Goal: Find specific page/section

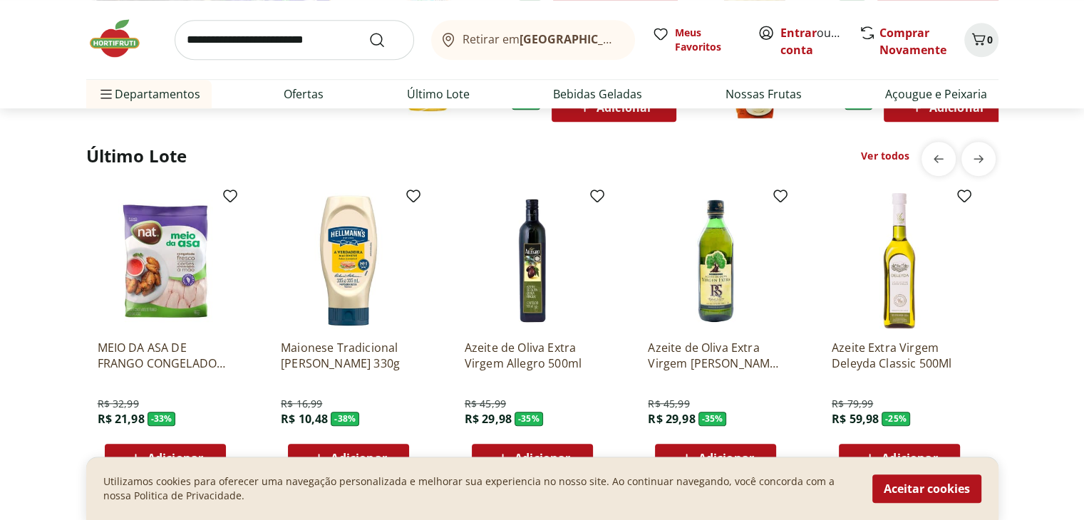
scroll to position [1211, 0]
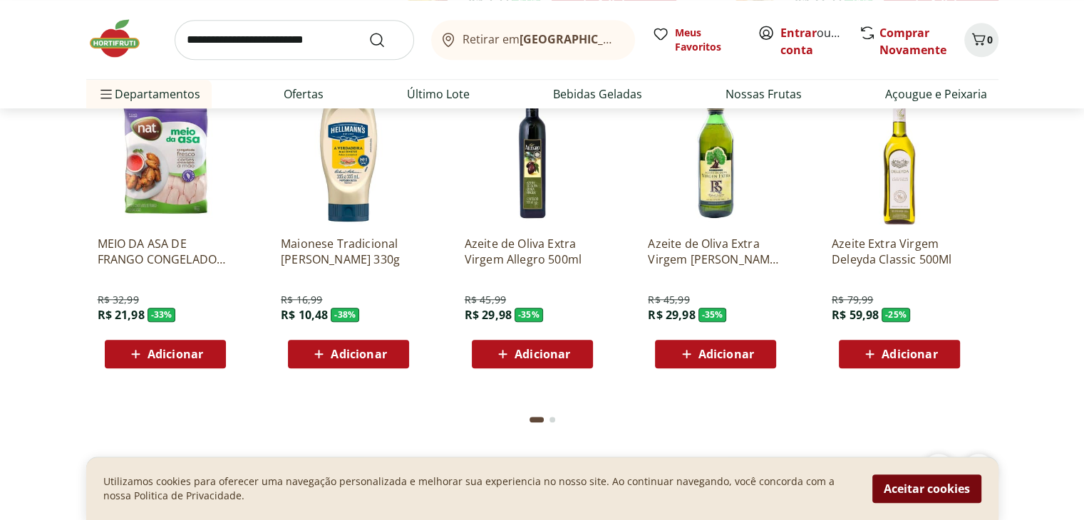
click at [923, 491] on button "Aceitar cookies" at bounding box center [926, 488] width 109 height 28
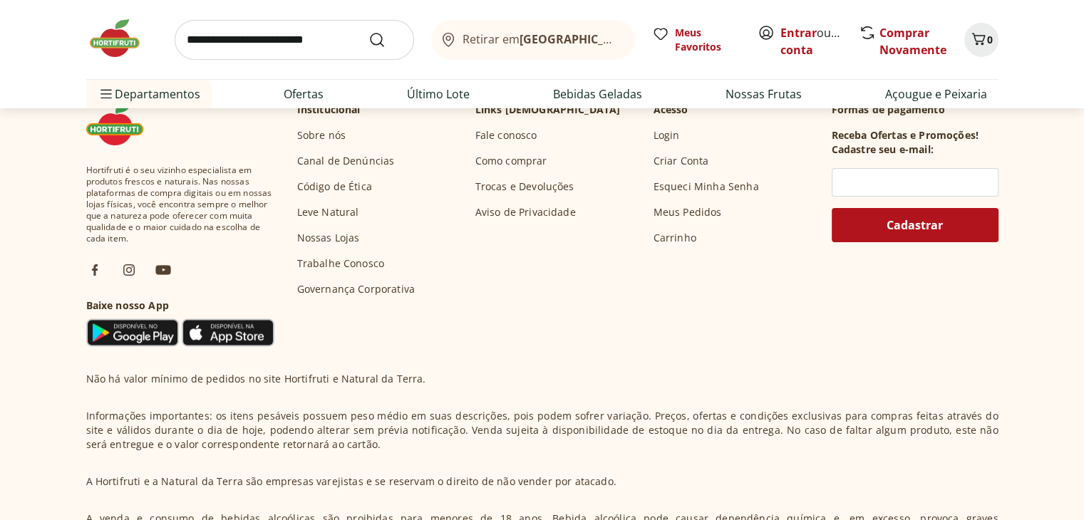
scroll to position [4818, 0]
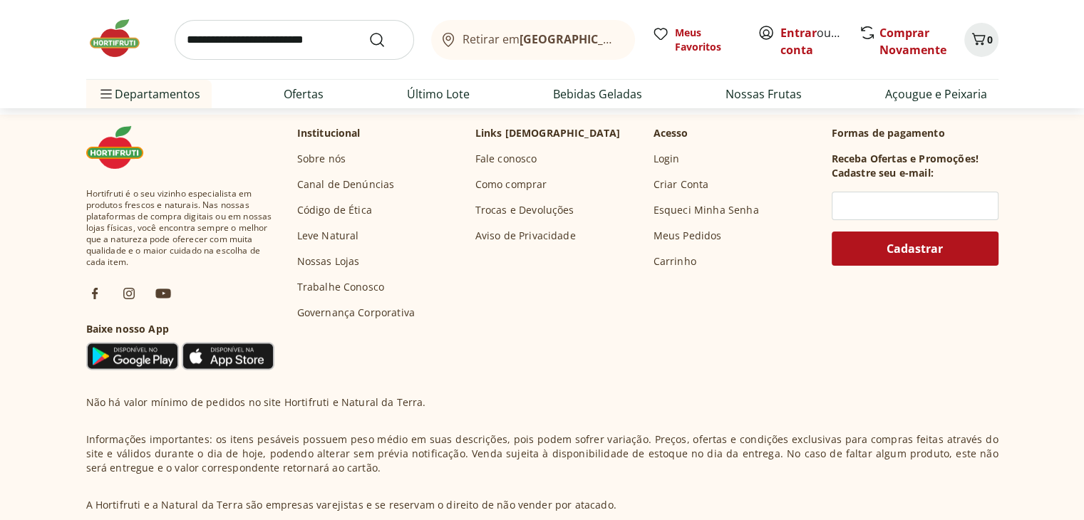
click at [328, 254] on link "Nossas Lojas" at bounding box center [328, 261] width 63 height 14
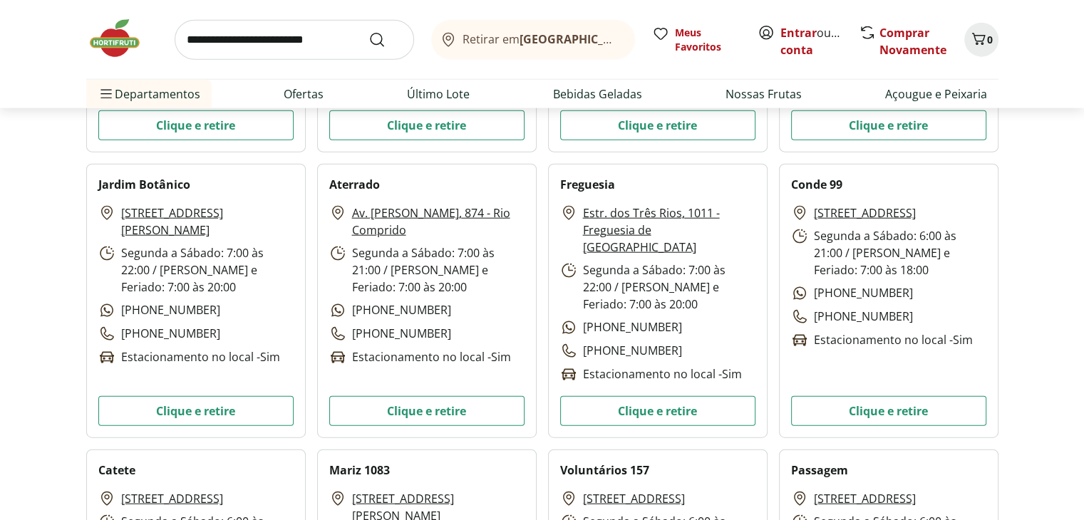
scroll to position [3397, 0]
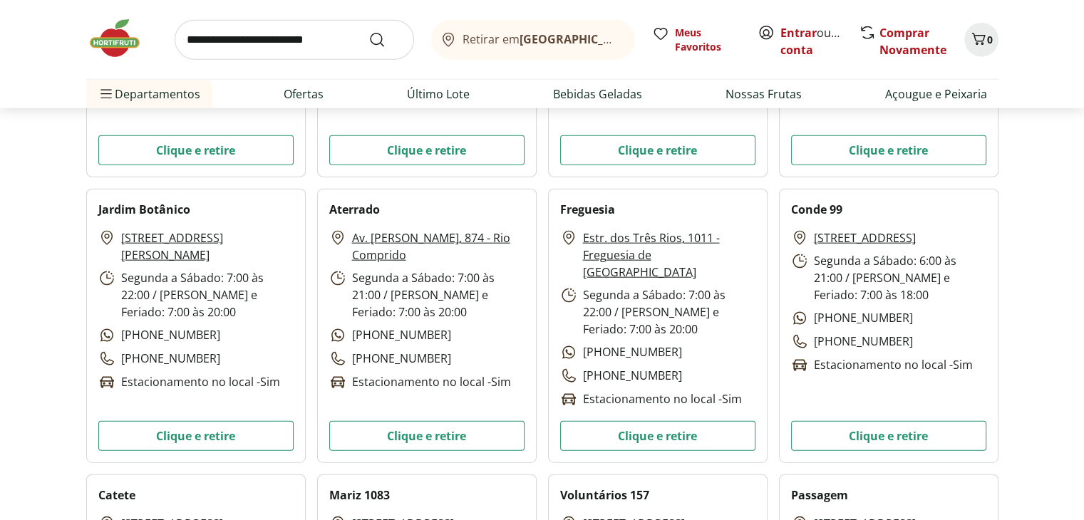
click at [426, 234] on link "Av. [PERSON_NAME], 874 - Rio Comprido" at bounding box center [438, 246] width 172 height 34
